Goal: Navigation & Orientation: Find specific page/section

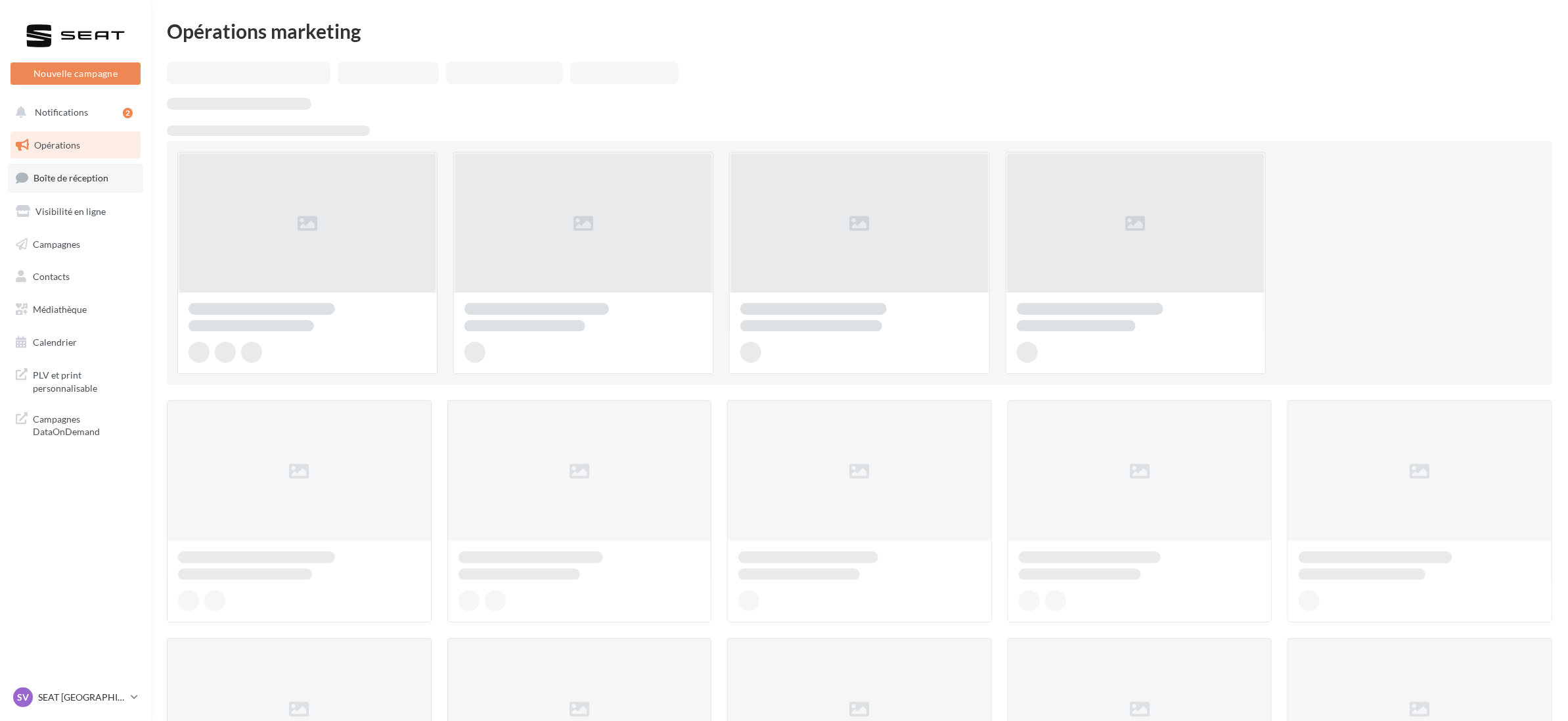
click at [60, 179] on span "Boîte de réception" at bounding box center [71, 178] width 75 height 11
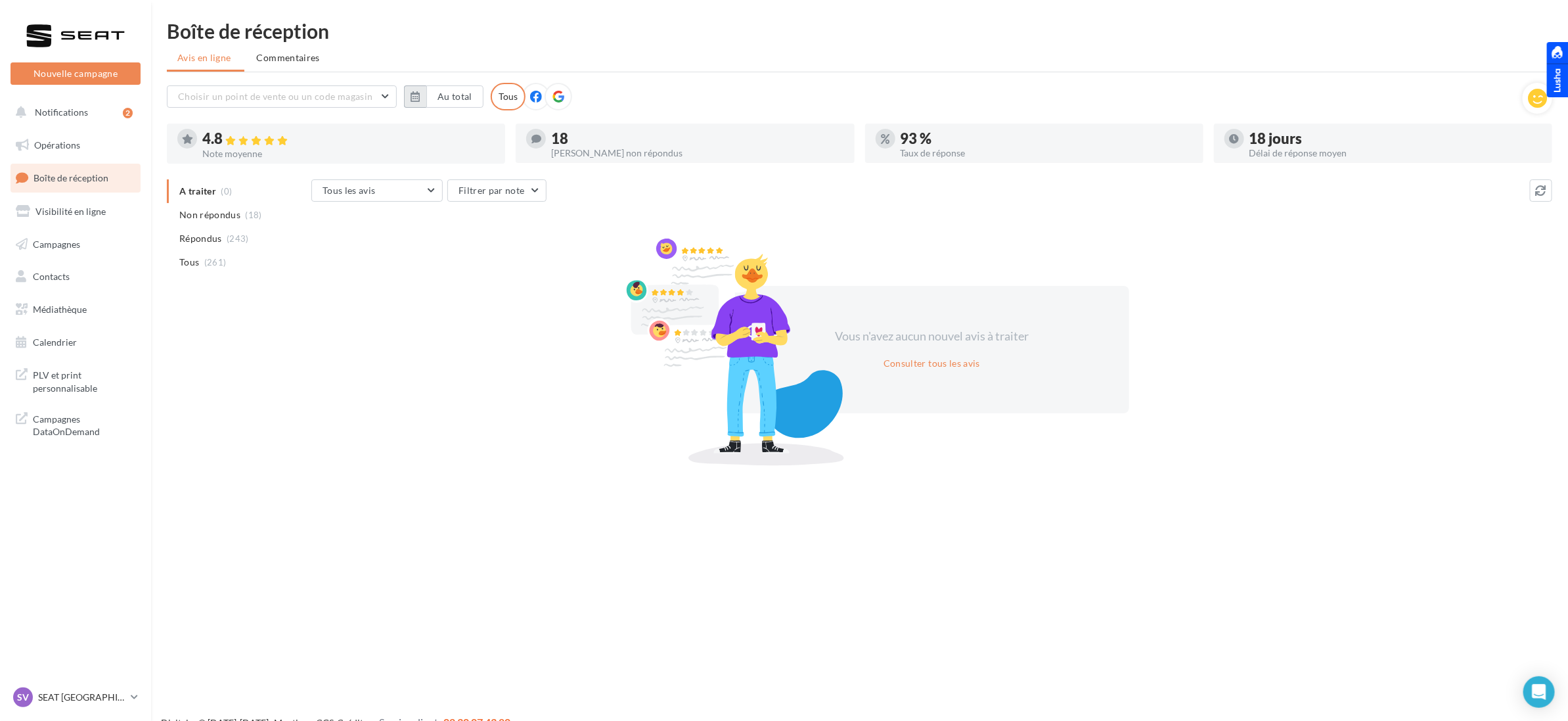
click at [410, 92] on icon "button" at bounding box center [415, 97] width 9 height 11
click at [420, 139] on button "button" at bounding box center [420, 134] width 11 height 19
click at [421, 136] on button "button" at bounding box center [420, 134] width 11 height 19
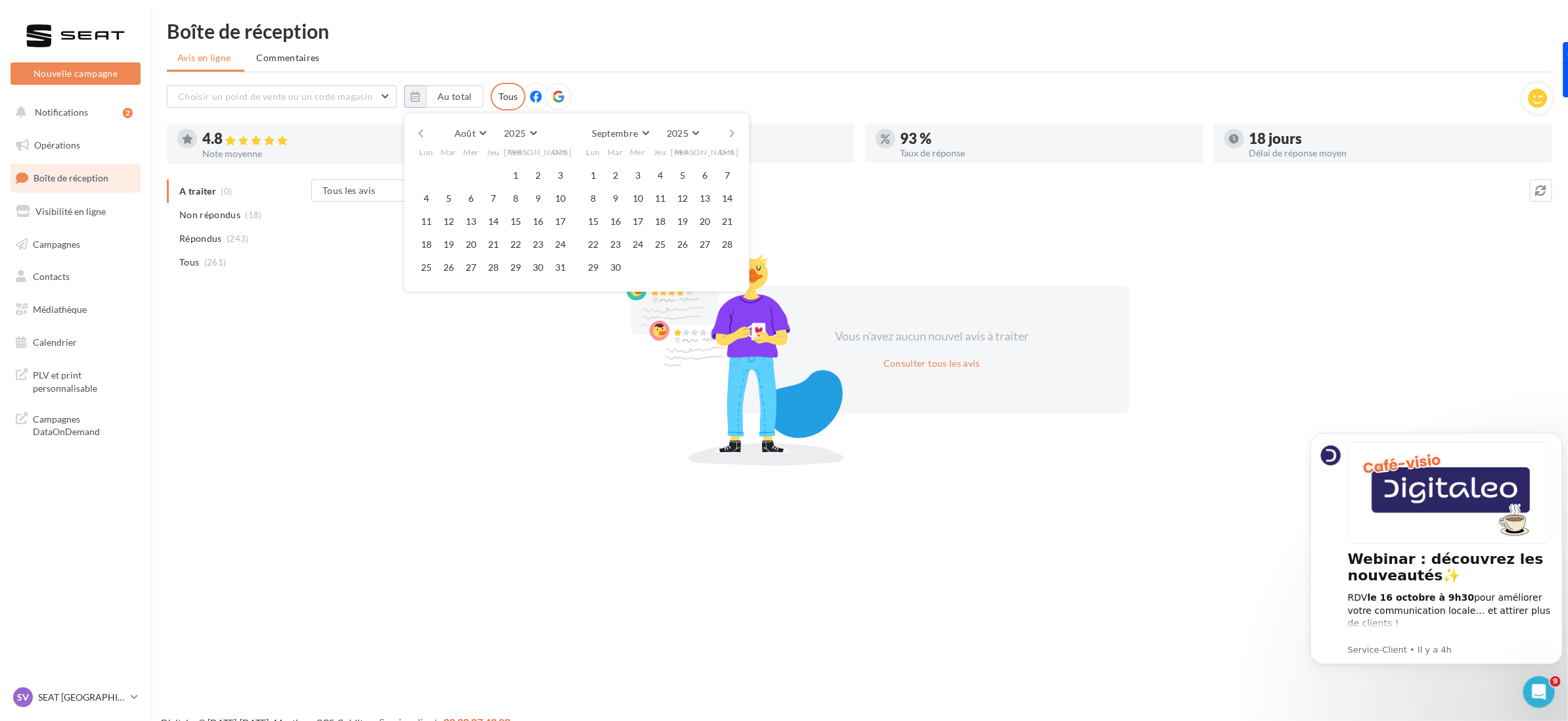
click at [421, 136] on button "button" at bounding box center [420, 134] width 11 height 19
click at [729, 129] on button "button" at bounding box center [732, 134] width 11 height 19
click at [422, 139] on button "button" at bounding box center [420, 134] width 11 height 19
click at [444, 172] on button "1" at bounding box center [448, 175] width 19 height 19
click at [736, 130] on button "button" at bounding box center [732, 134] width 11 height 19
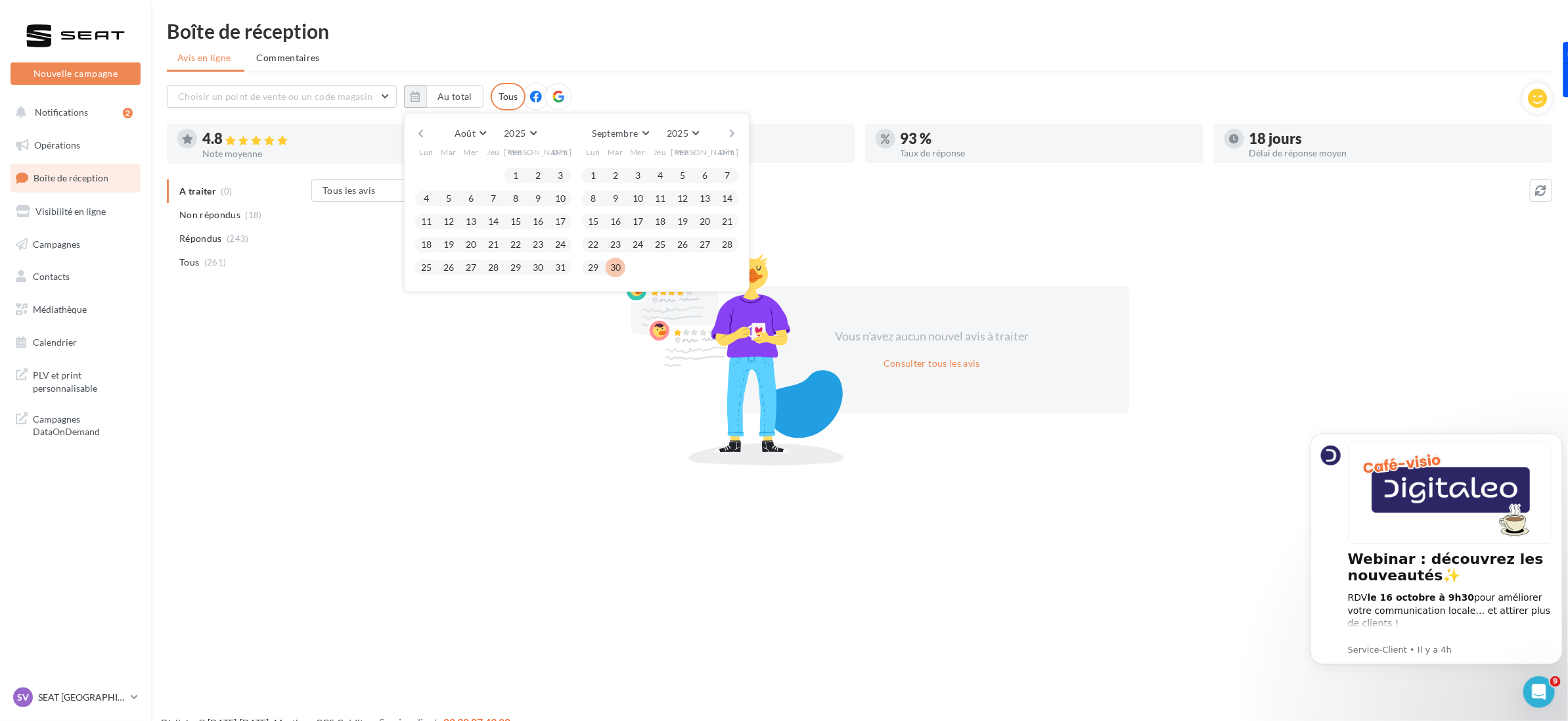
click at [615, 271] on button "30" at bounding box center [615, 267] width 19 height 19
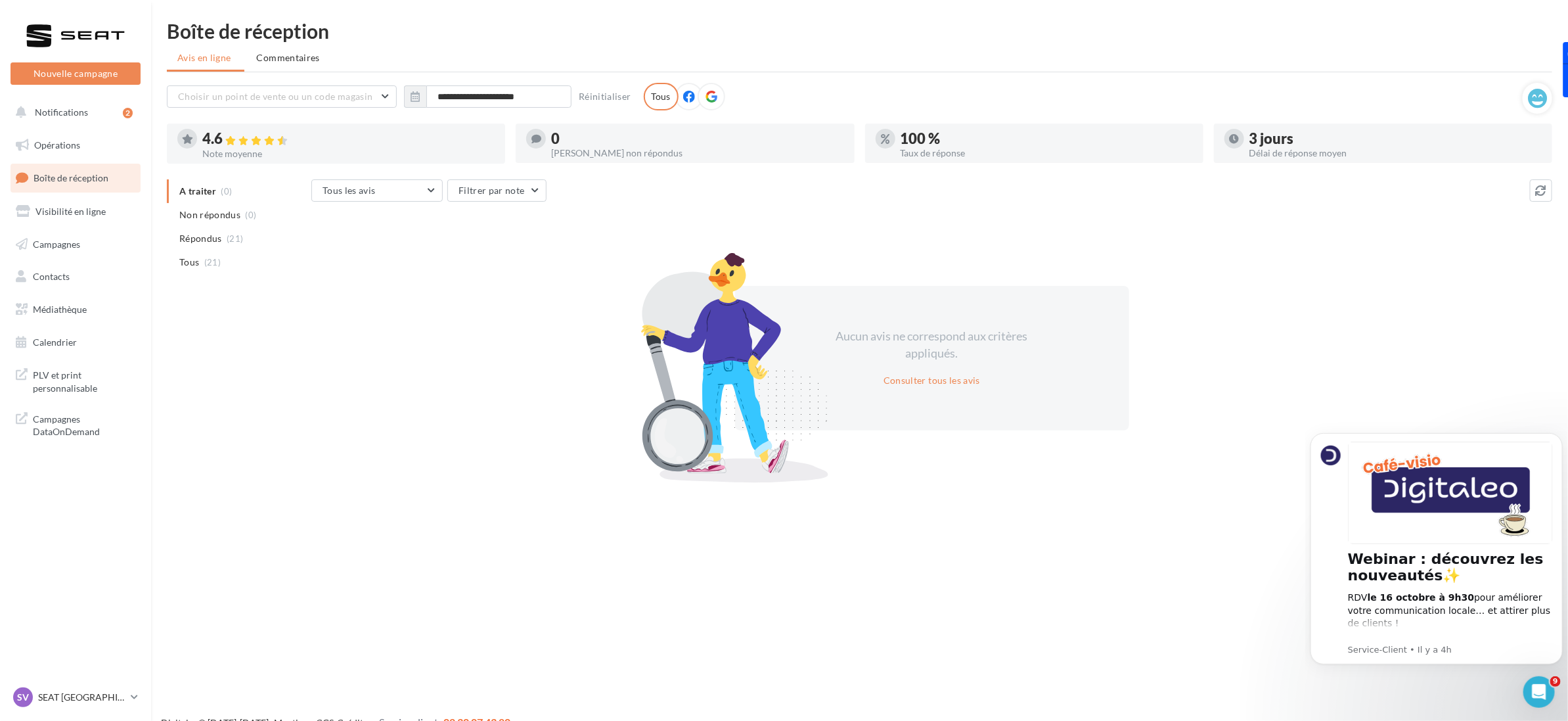
click at [92, 179] on span "Boîte de réception" at bounding box center [71, 178] width 75 height 11
click at [89, 707] on div "SV SEAT Vienne SEAT-VIENNE" at bounding box center [69, 697] width 113 height 19
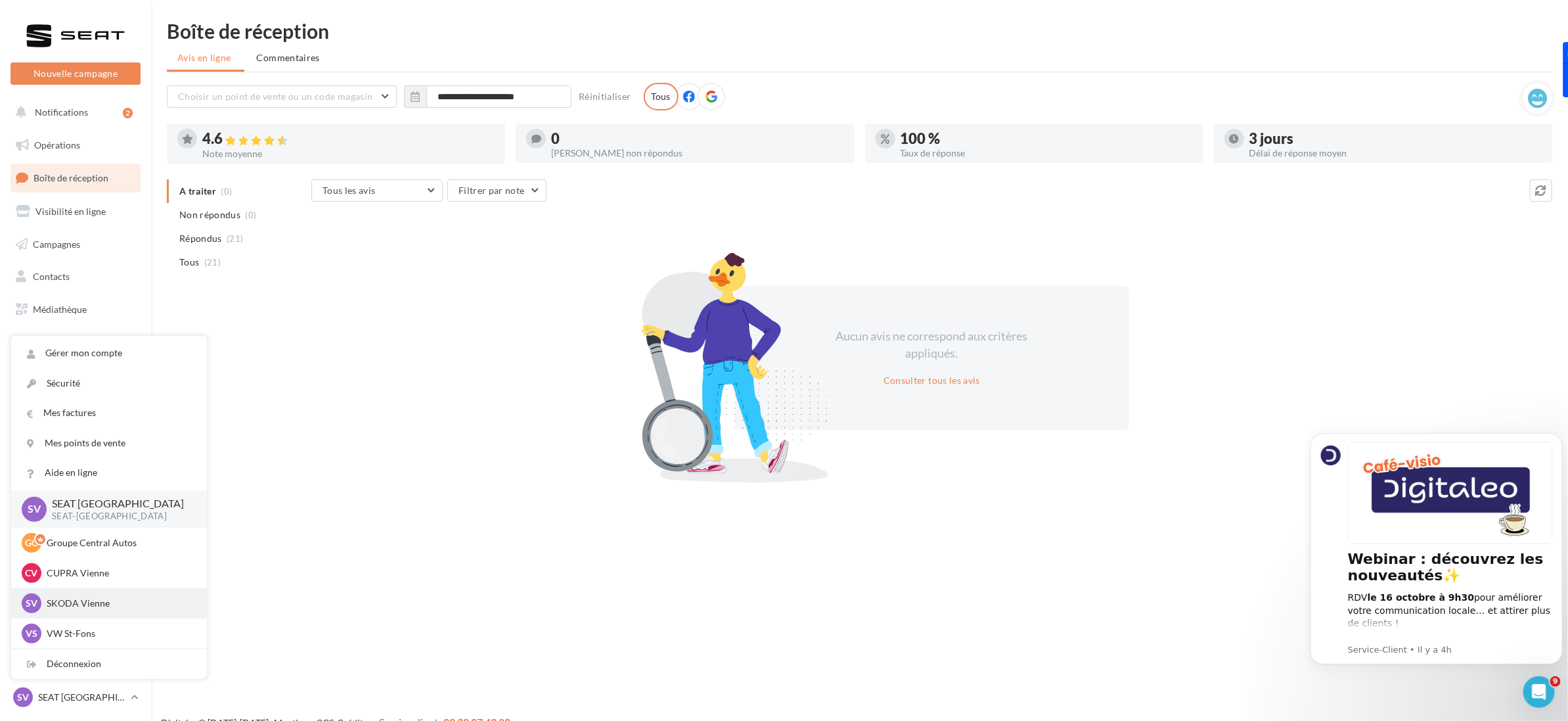
click at [79, 605] on p "SKODA Vienne" at bounding box center [119, 603] width 144 height 13
